Goal: Transaction & Acquisition: Book appointment/travel/reservation

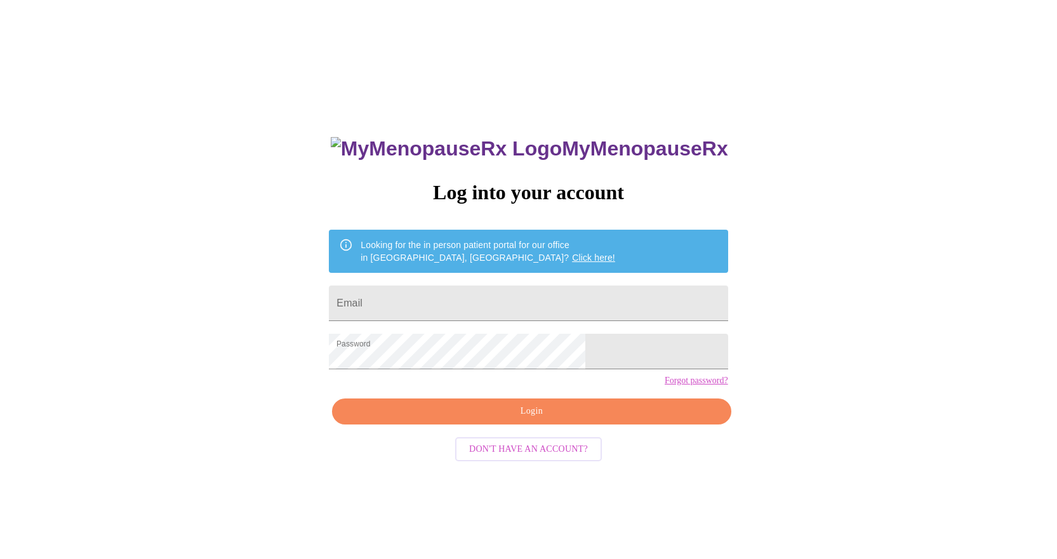
click at [520, 420] on span "Login" at bounding box center [532, 412] width 370 height 16
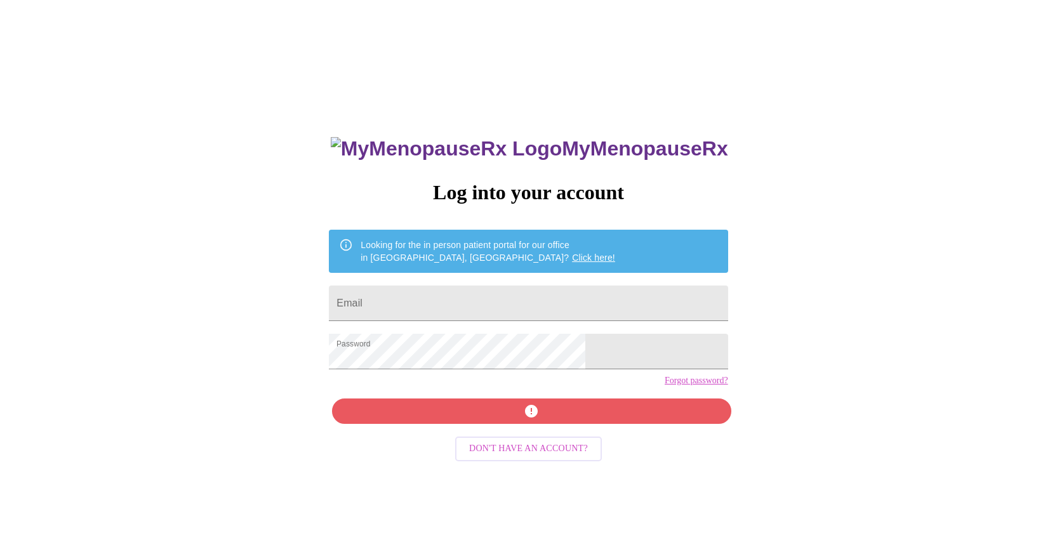
click at [530, 434] on div "MyMenopauseRx Log into your account Looking for the in person patient portal fo…" at bounding box center [528, 396] width 424 height 559
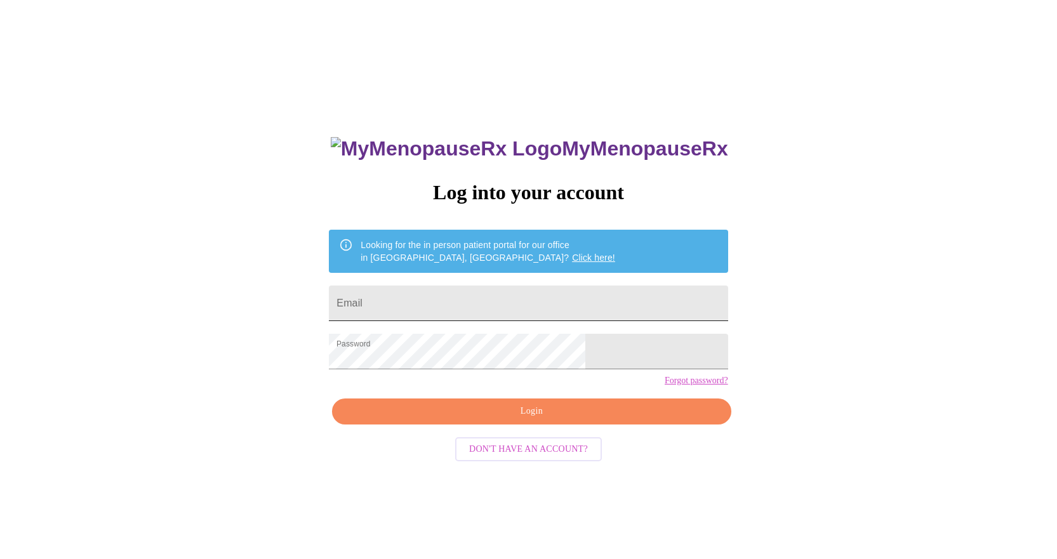
click at [480, 302] on input "Email" at bounding box center [528, 304] width 399 height 36
type input "[EMAIL_ADDRESS][PERSON_NAME][DOMAIN_NAME]"
click at [555, 420] on span "Login" at bounding box center [532, 412] width 370 height 16
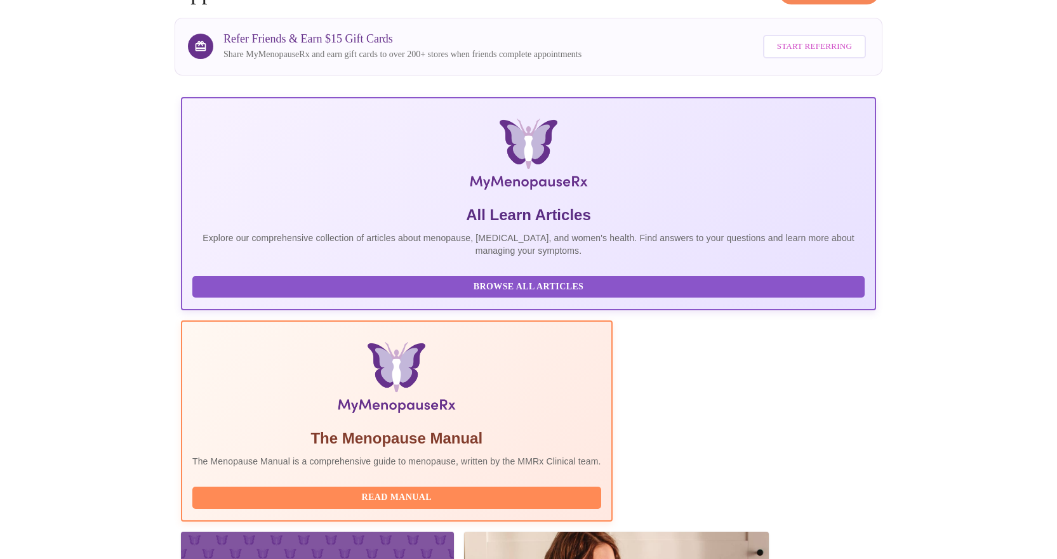
scroll to position [63, 0]
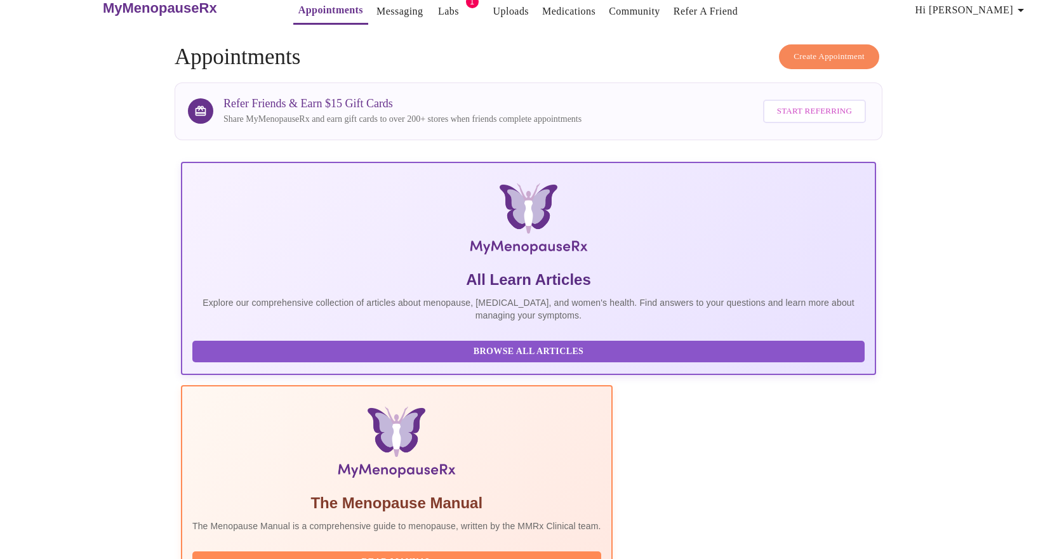
scroll to position [0, 0]
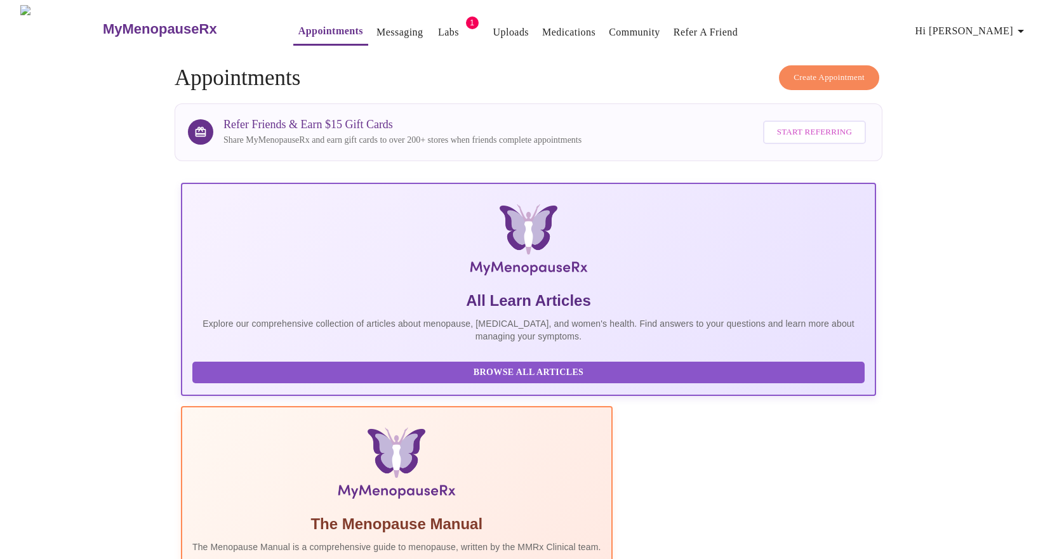
click at [797, 79] on span "Create Appointment" at bounding box center [829, 77] width 71 height 15
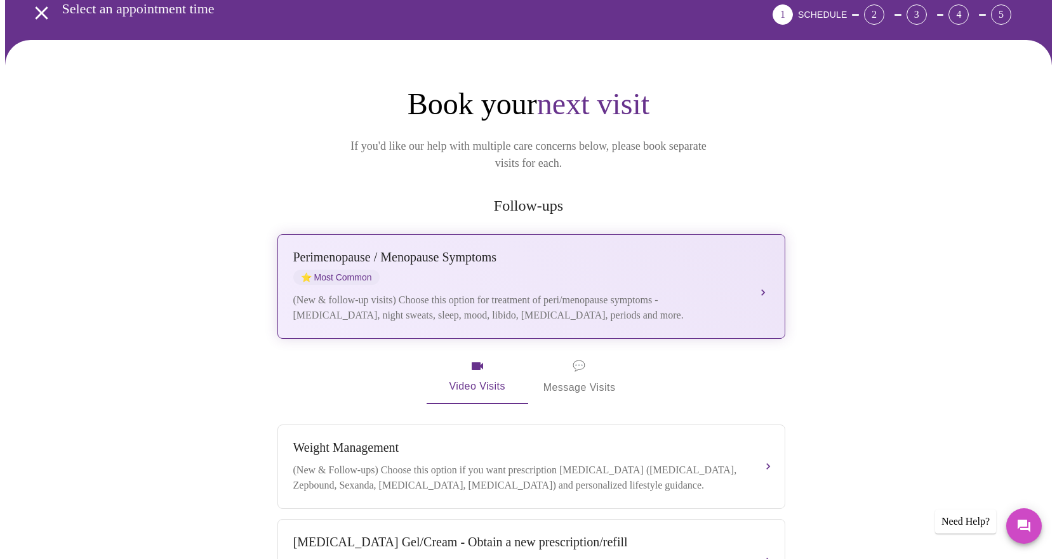
scroll to position [127, 0]
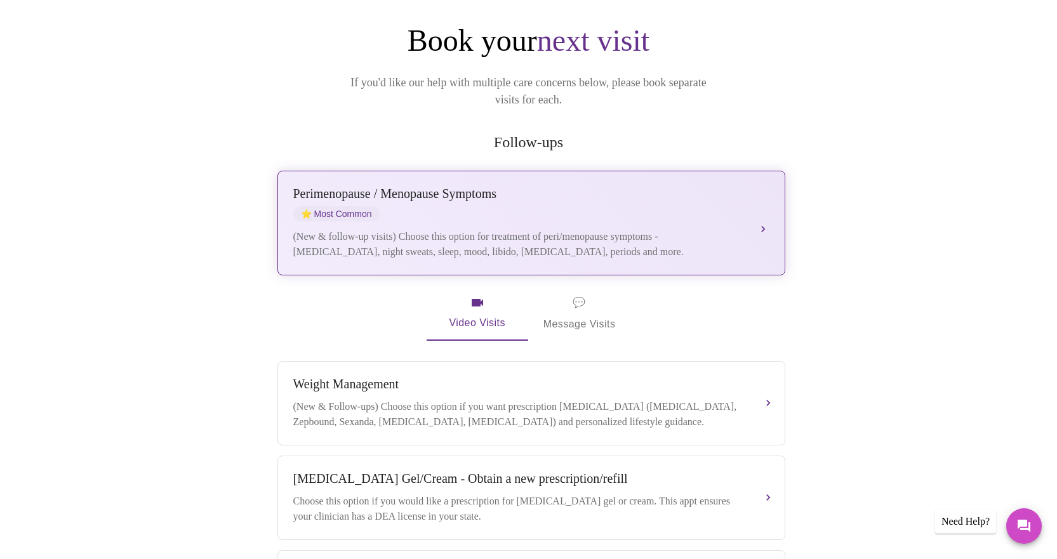
click at [425, 229] on div "(New & follow-up visits) Choose this option for treatment of peri/menopause sym…" at bounding box center [518, 244] width 451 height 30
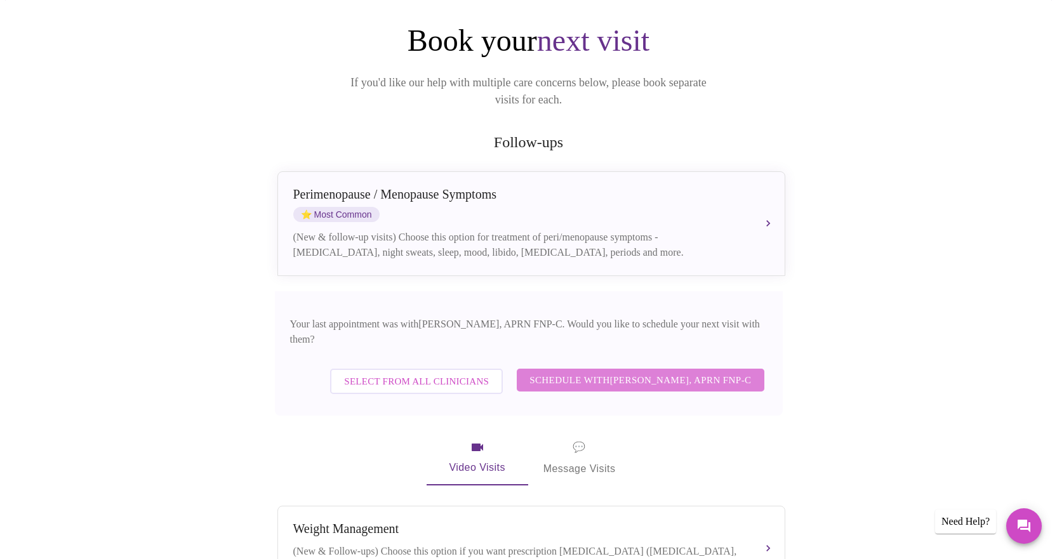
click at [703, 372] on span "Schedule with [PERSON_NAME], APRN FNP-C" at bounding box center [641, 380] width 222 height 17
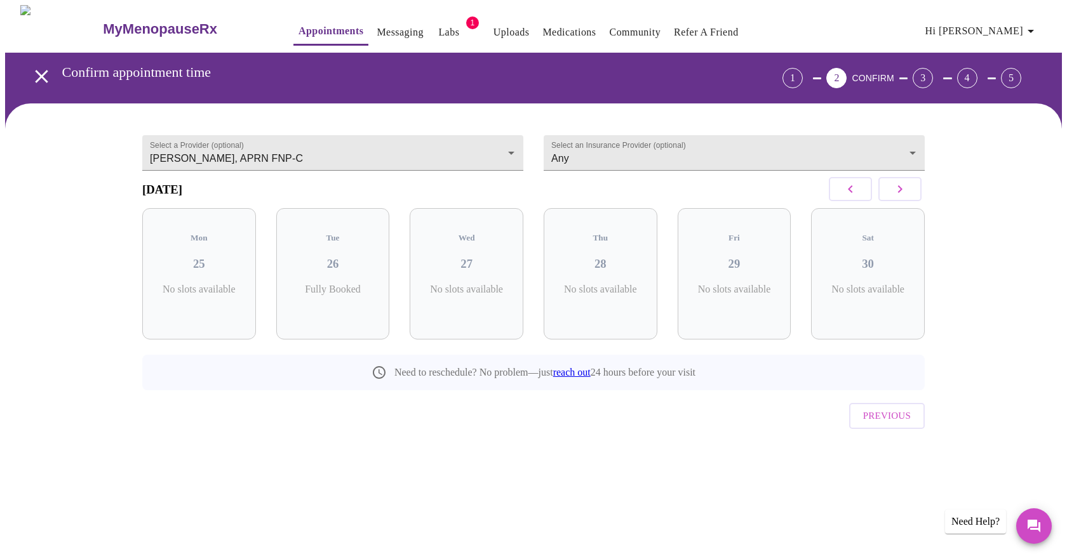
click at [906, 197] on icon "button" at bounding box center [899, 189] width 15 height 15
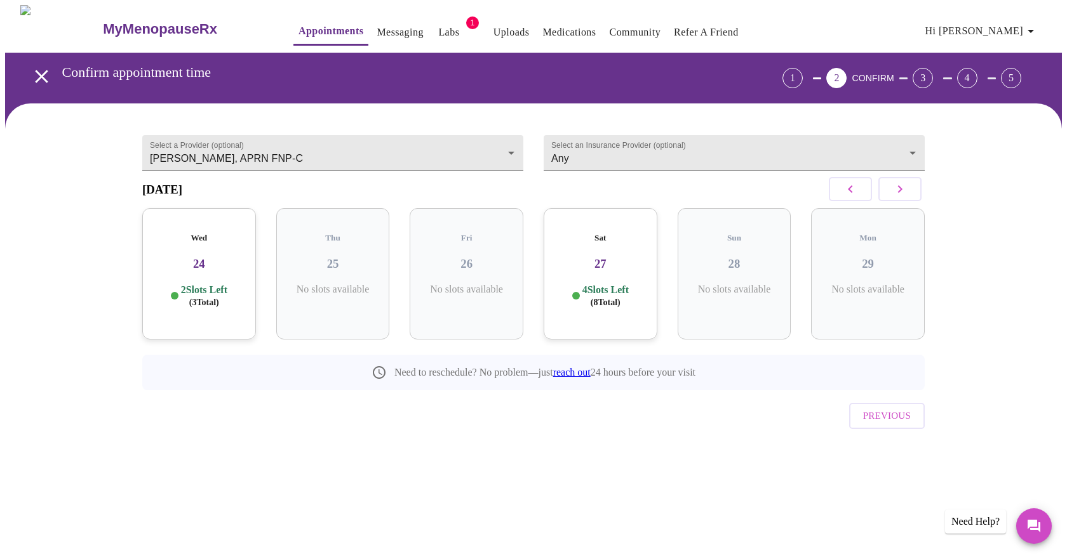
click at [906, 197] on icon "button" at bounding box center [899, 189] width 15 height 15
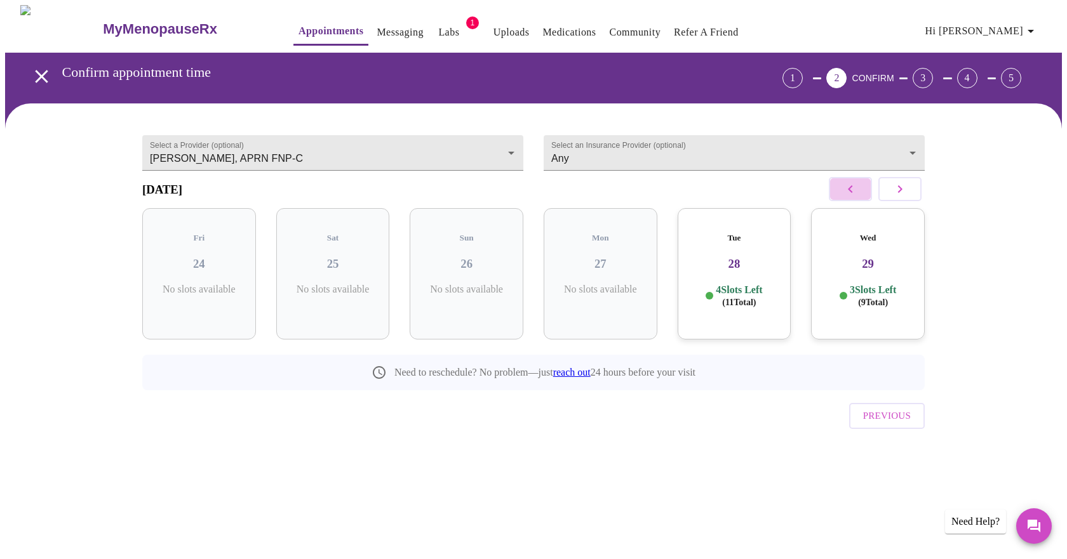
click at [861, 197] on button "button" at bounding box center [850, 189] width 43 height 24
click at [861, 196] on button "button" at bounding box center [850, 189] width 43 height 24
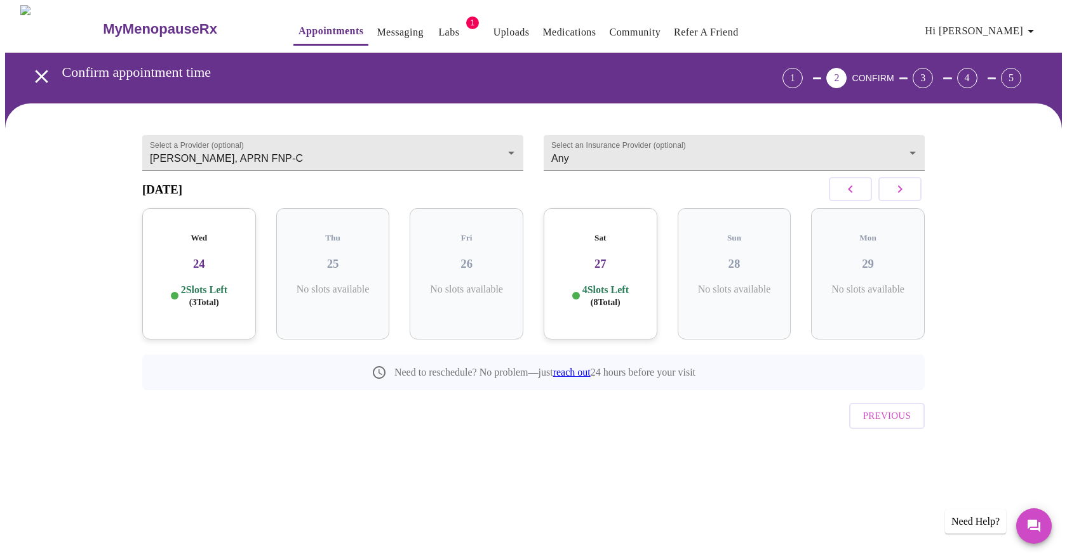
click at [213, 257] on h3 "24" at bounding box center [198, 264] width 93 height 14
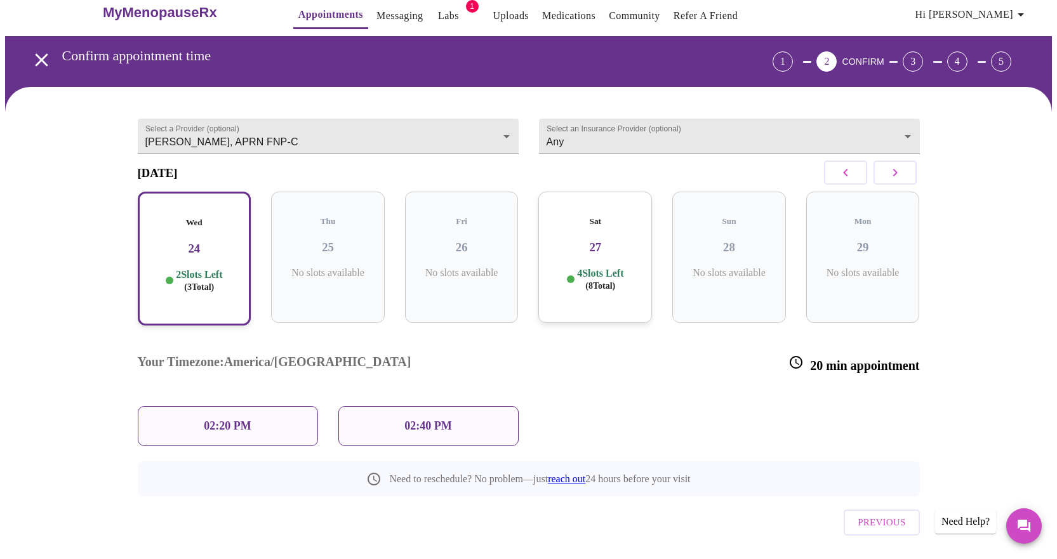
scroll to position [21, 0]
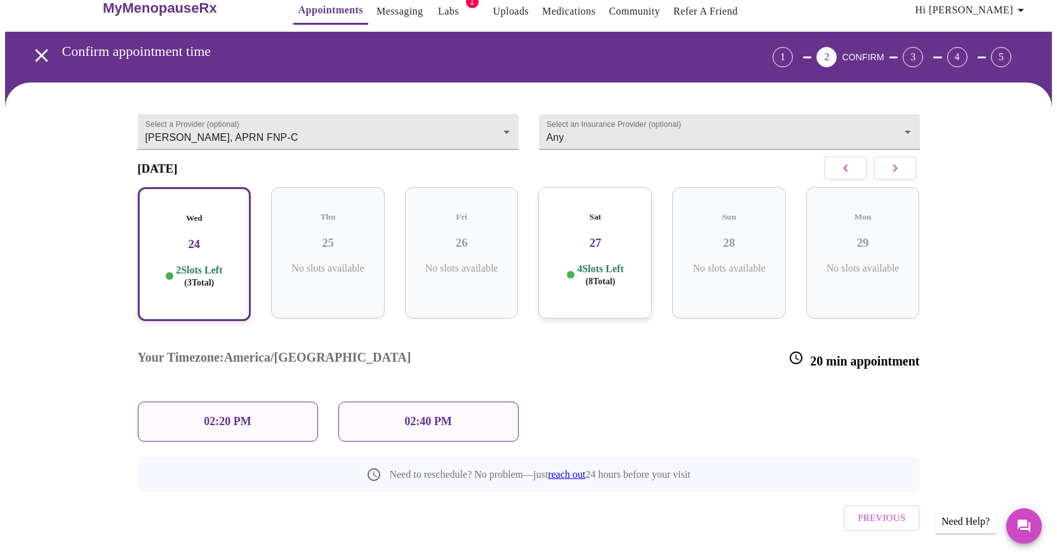
click at [283, 402] on div "02:20 PM" at bounding box center [228, 422] width 180 height 40
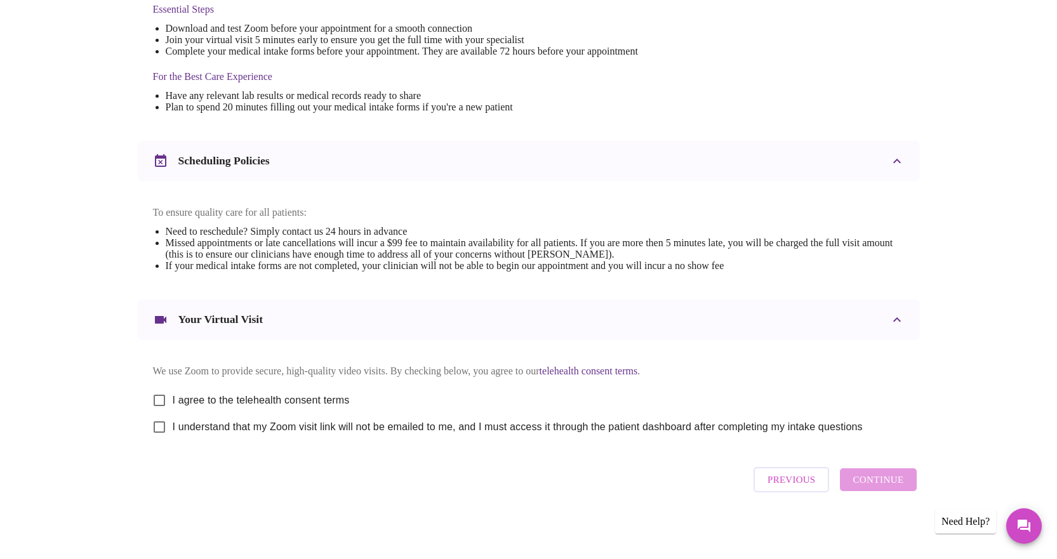
scroll to position [361, 0]
click at [161, 393] on input "I agree to the telehealth consent terms" at bounding box center [159, 398] width 27 height 27
checkbox input "true"
click at [163, 429] on input "I understand that my Zoom visit link will not be emailed to me, and I must acce…" at bounding box center [159, 425] width 27 height 27
checkbox input "true"
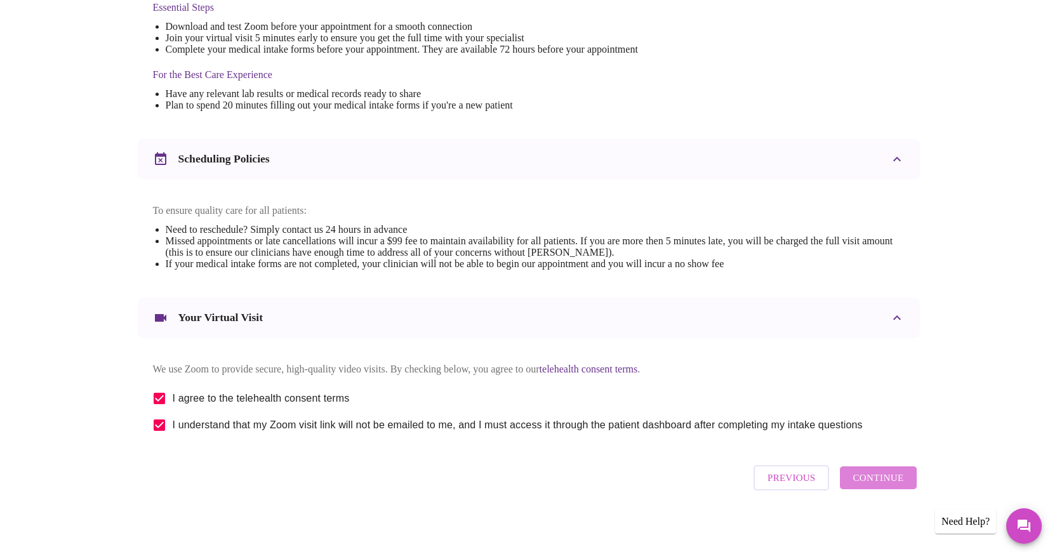
click at [882, 479] on span "Continue" at bounding box center [878, 478] width 51 height 17
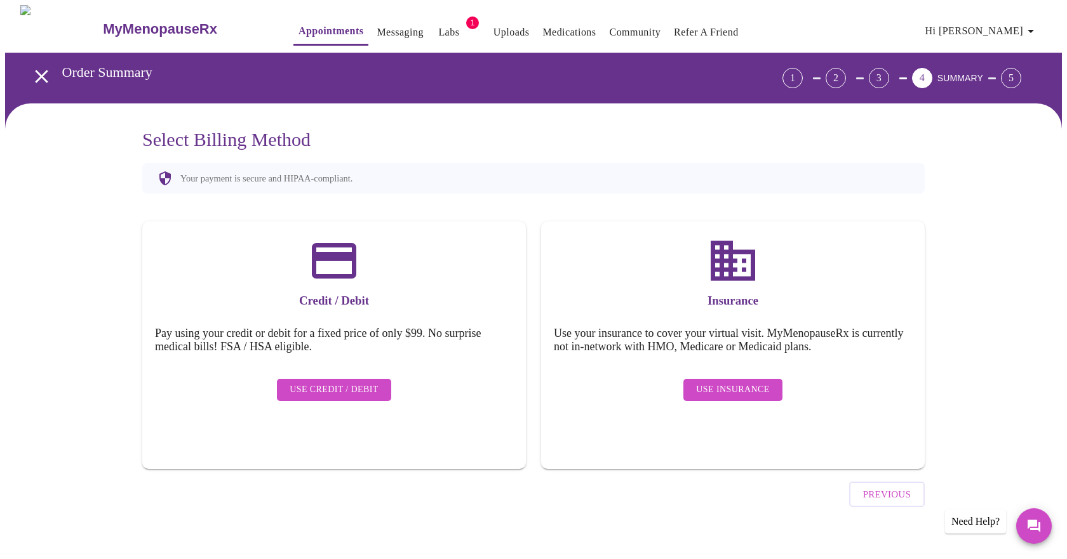
click at [710, 382] on span "Use Insurance" at bounding box center [732, 390] width 73 height 16
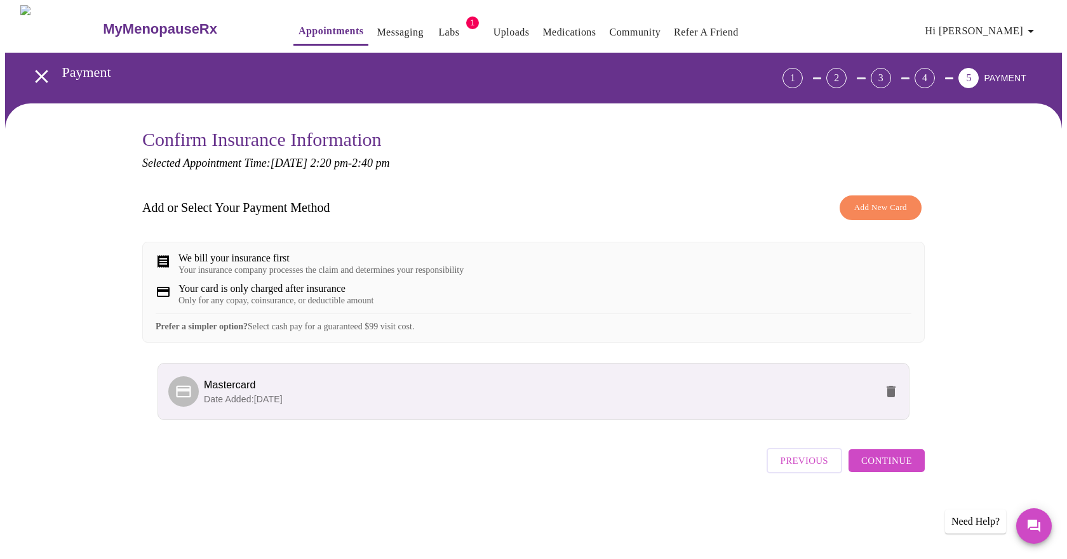
click at [224, 212] on h3 "Add or Select Your Payment Method" at bounding box center [236, 208] width 188 height 15
click at [869, 469] on span "Continue" at bounding box center [886, 461] width 51 height 17
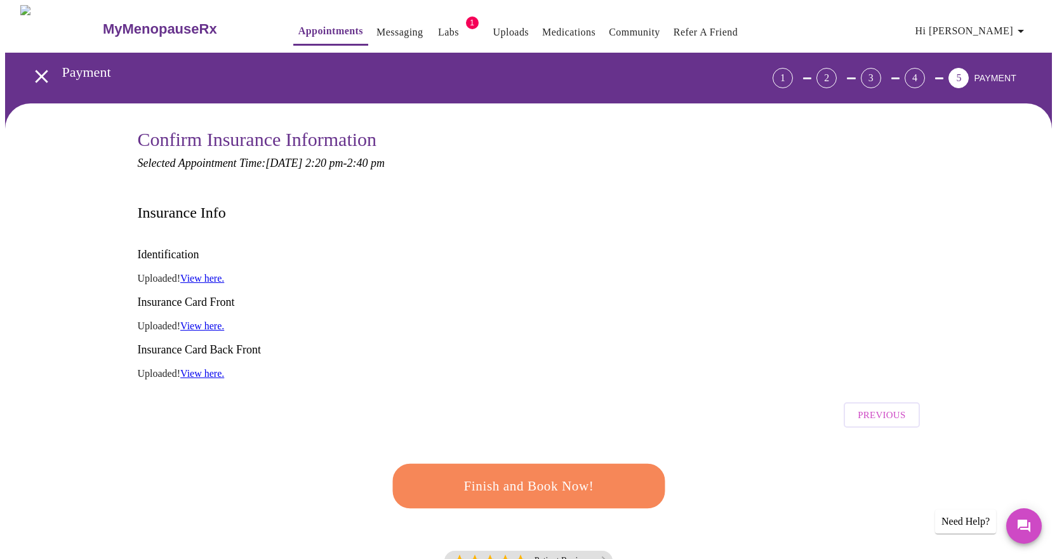
click at [496, 475] on span "Finish and Book Now!" at bounding box center [528, 486] width 235 height 23
